Goal: Task Accomplishment & Management: Manage account settings

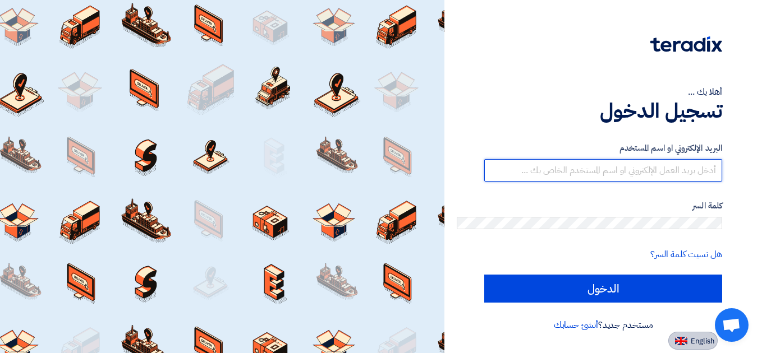
type input "[EMAIL_ADDRESS][DOMAIN_NAME]"
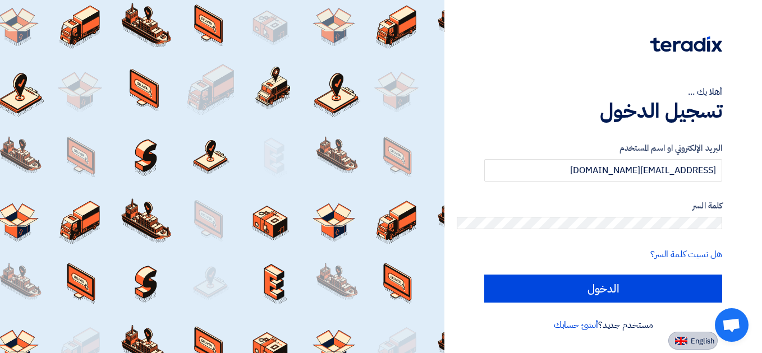
click at [714, 338] on span "English" at bounding box center [703, 342] width 24 height 8
type input "Sign in"
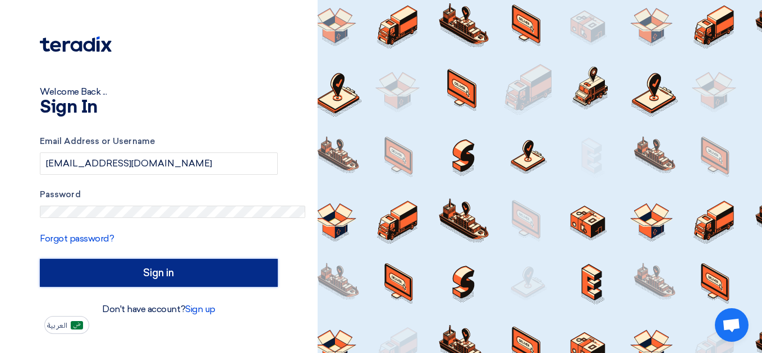
click at [163, 259] on input "Sign in" at bounding box center [159, 273] width 238 height 28
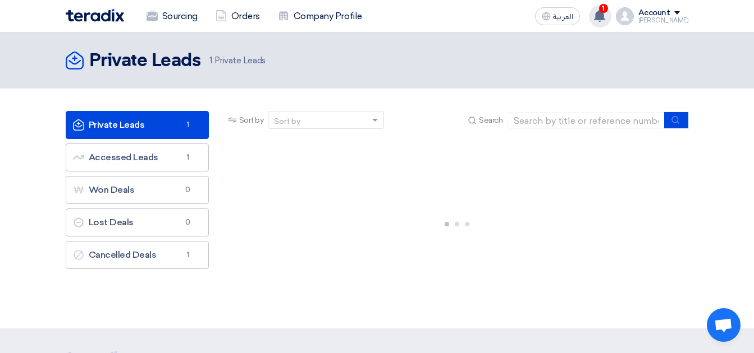
click at [594, 10] on use at bounding box center [599, 16] width 11 height 12
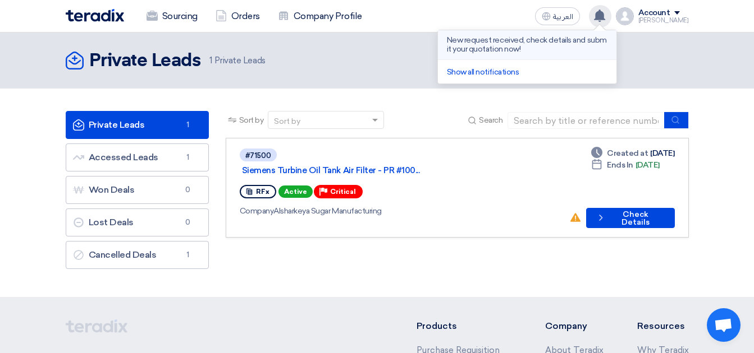
click at [449, 36] on p "New request received, check details and submit your quotation now!" at bounding box center [527, 45] width 160 height 18
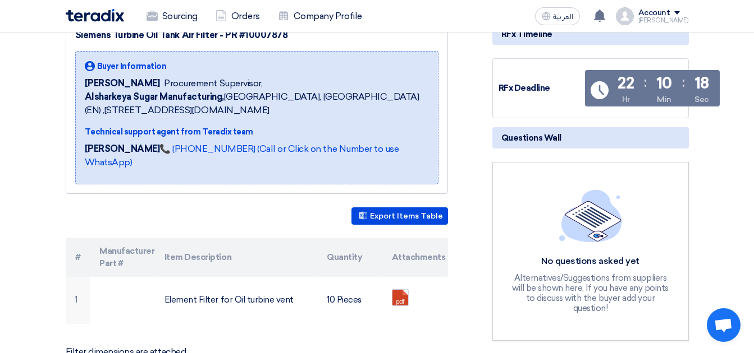
scroll to position [168, 0]
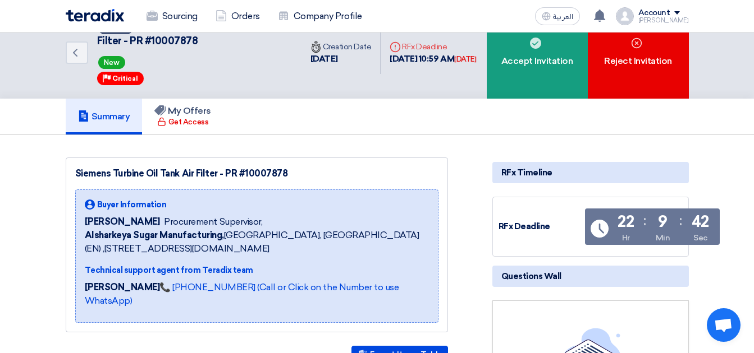
scroll to position [0, 0]
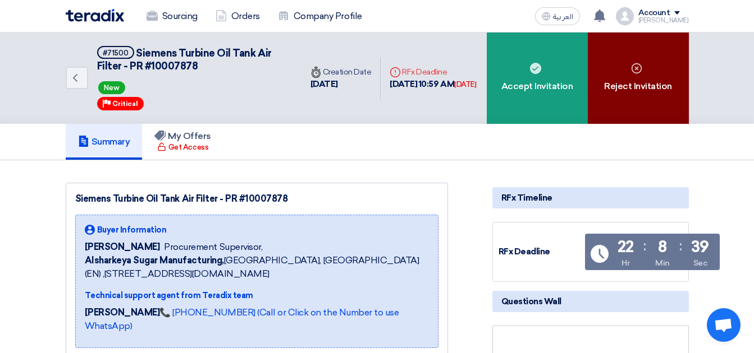
click at [587, 49] on div "Reject Invitation" at bounding box center [637, 78] width 101 height 91
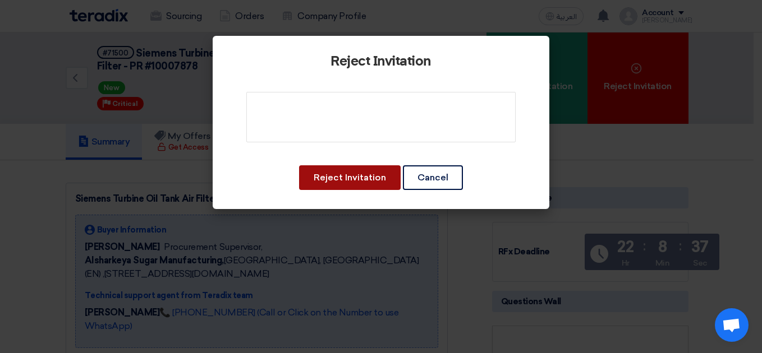
click at [353, 166] on button "Reject Invitation" at bounding box center [350, 178] width 102 height 25
